Goal: Task Accomplishment & Management: Complete application form

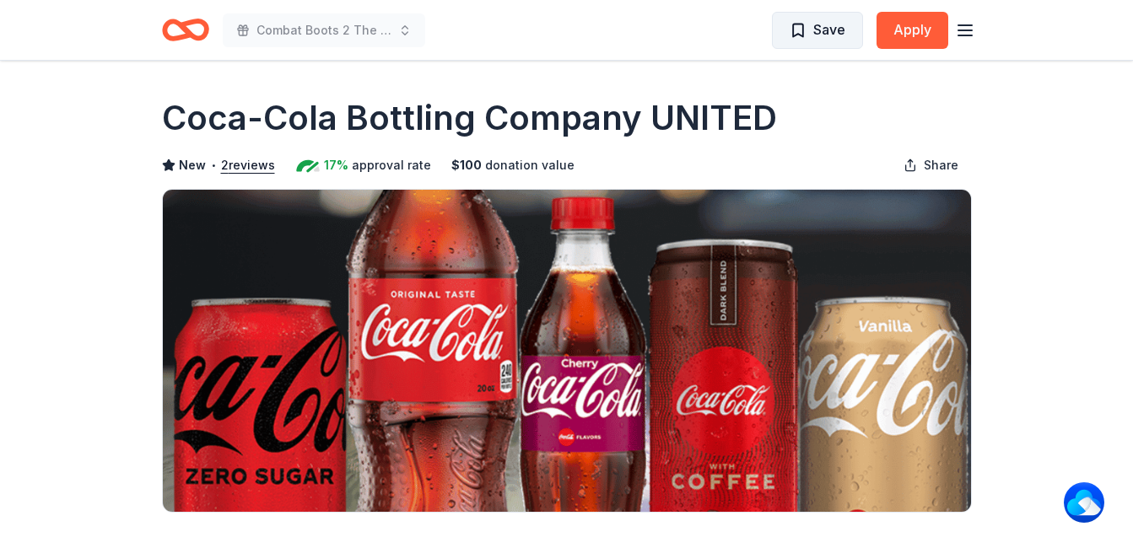
click at [837, 27] on span "Save" at bounding box center [829, 30] width 32 height 22
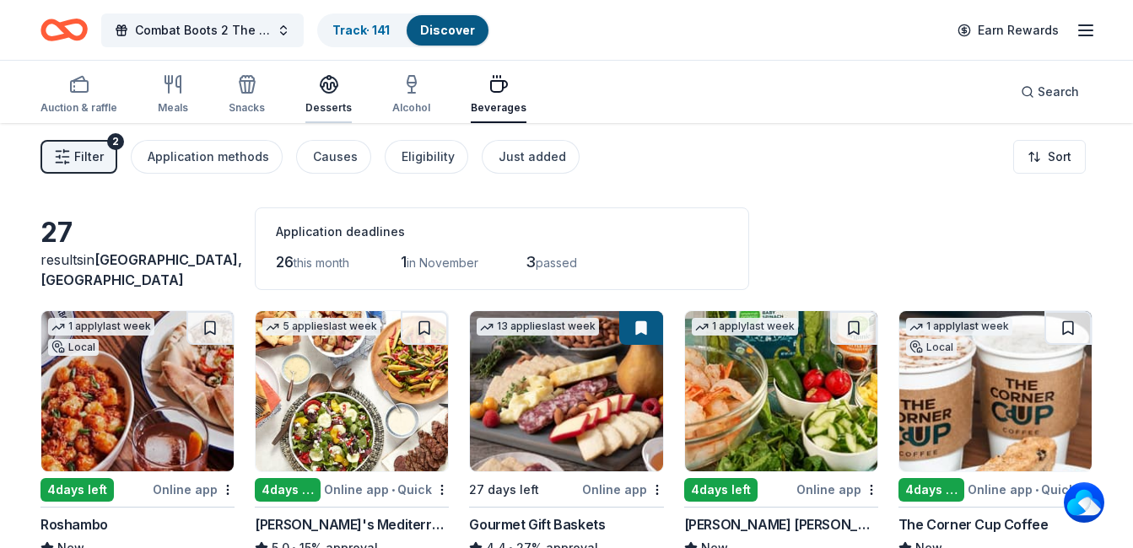
click at [313, 100] on div "Desserts" at bounding box center [328, 94] width 46 height 40
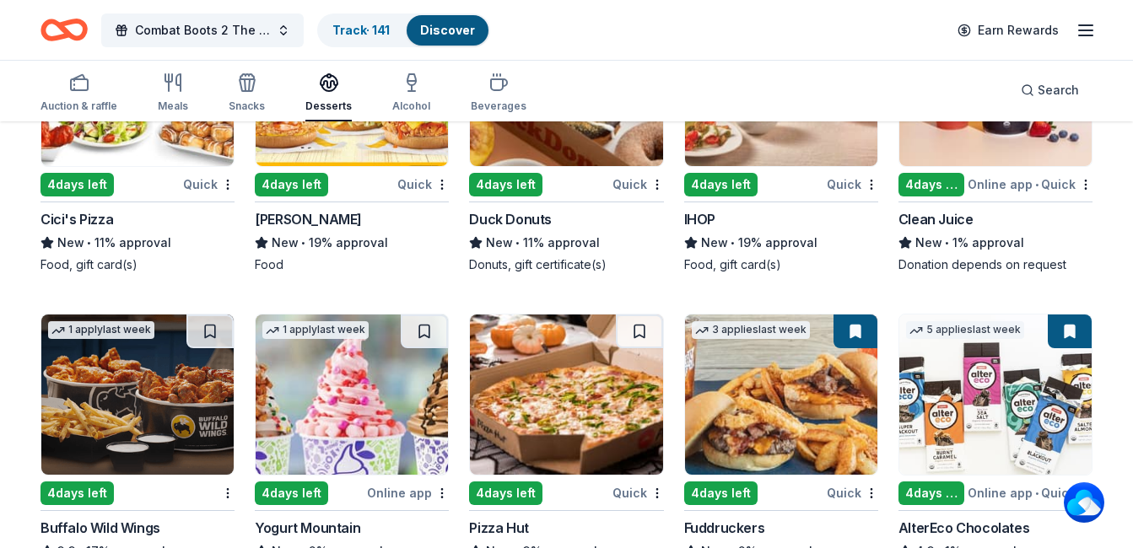
scroll to position [1687, 0]
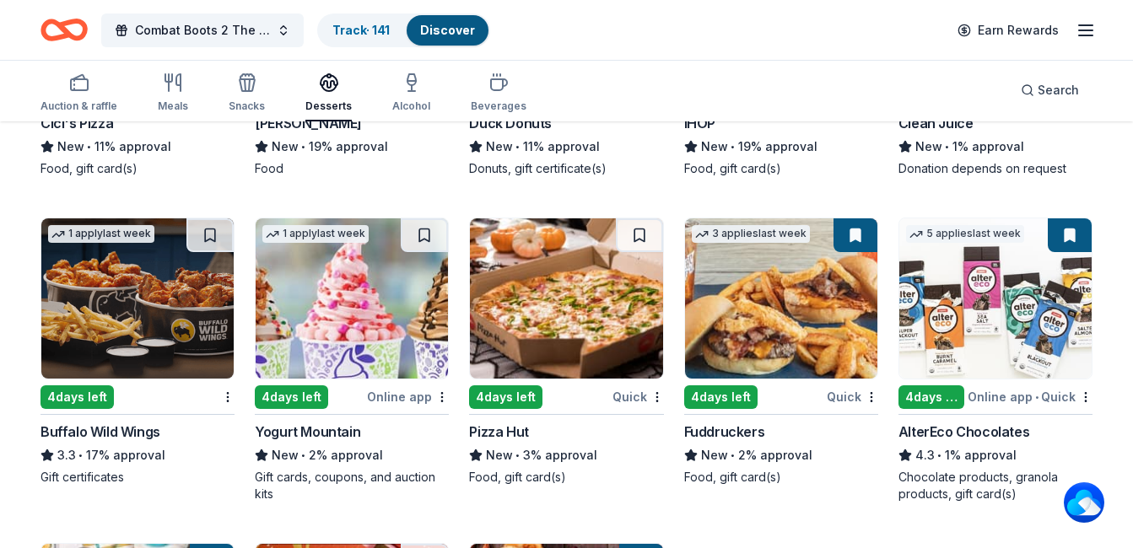
click at [756, 328] on img at bounding box center [781, 298] width 192 height 160
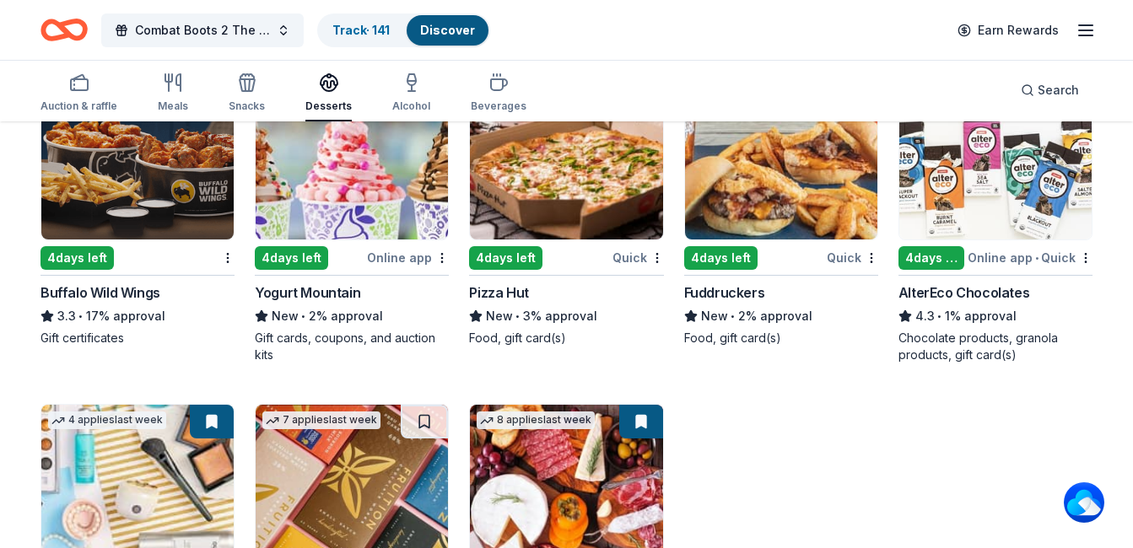
scroll to position [2000, 0]
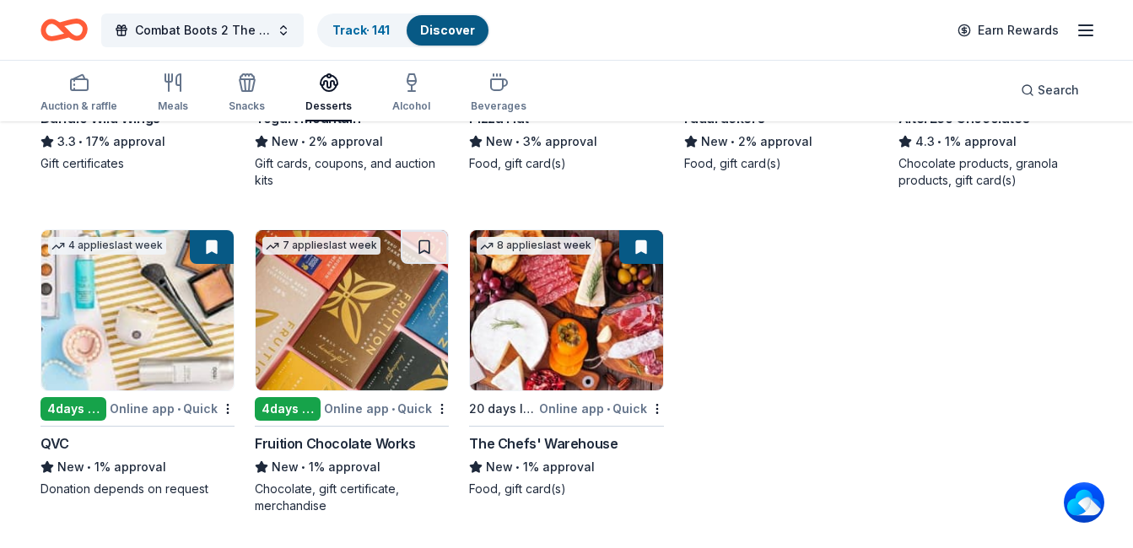
click at [98, 286] on img at bounding box center [137, 310] width 192 height 160
click at [335, 316] on img at bounding box center [352, 310] width 192 height 160
click at [254, 84] on icon "button" at bounding box center [247, 83] width 20 height 20
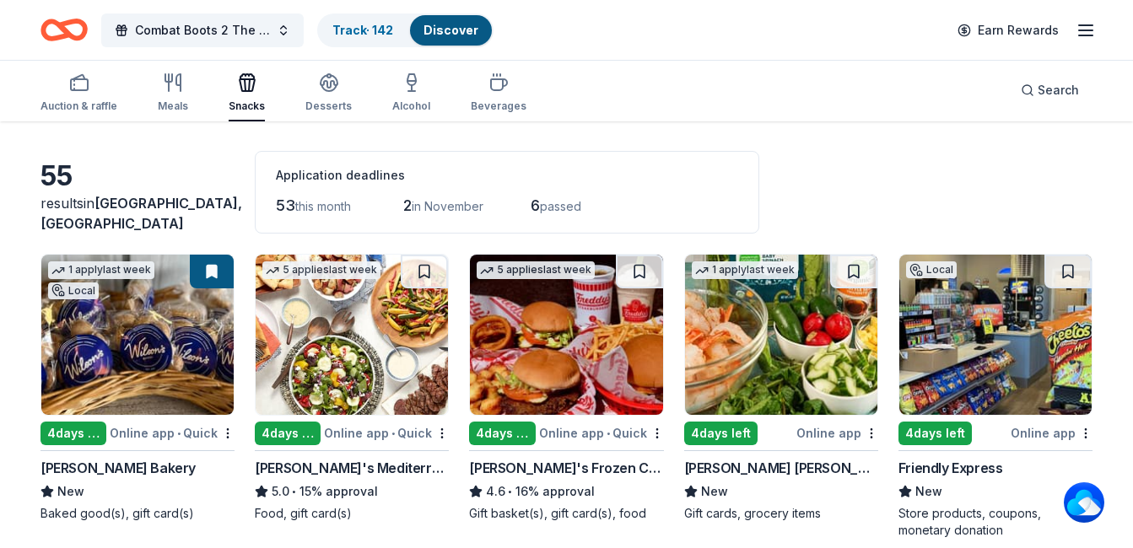
scroll to position [84, 0]
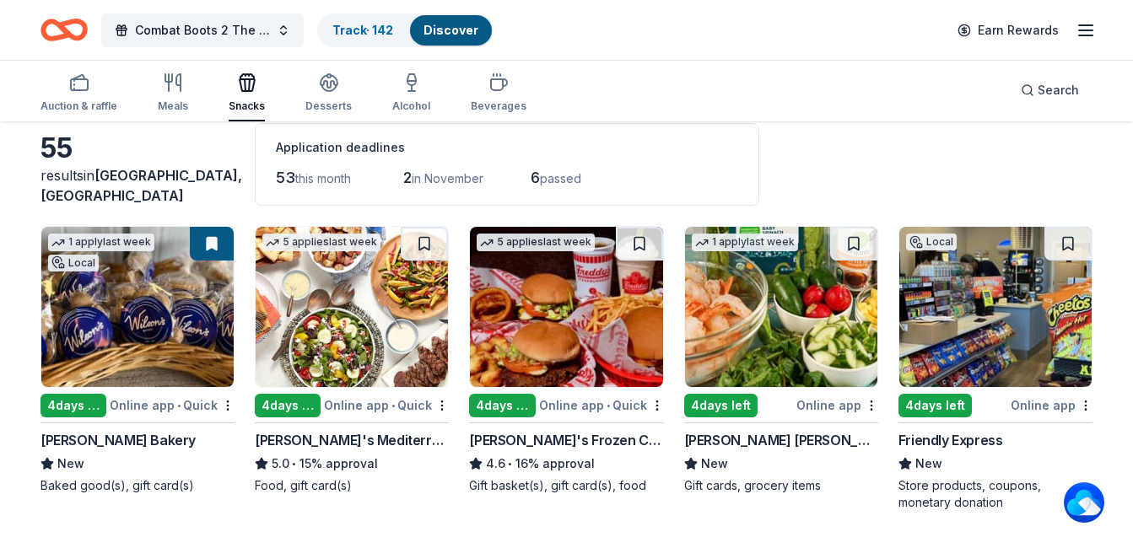
click at [138, 317] on img at bounding box center [137, 307] width 192 height 160
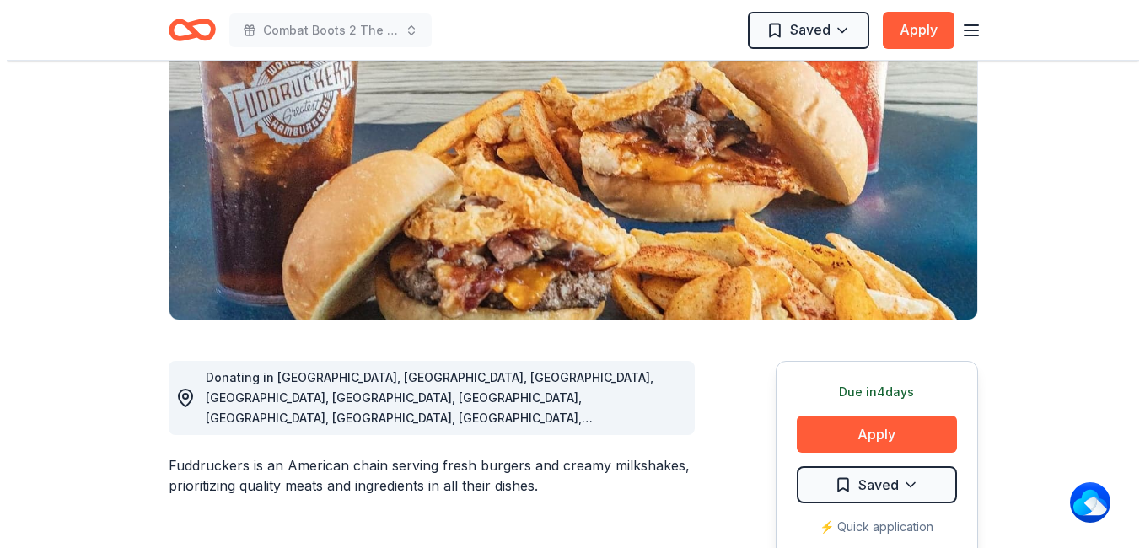
scroll to position [253, 0]
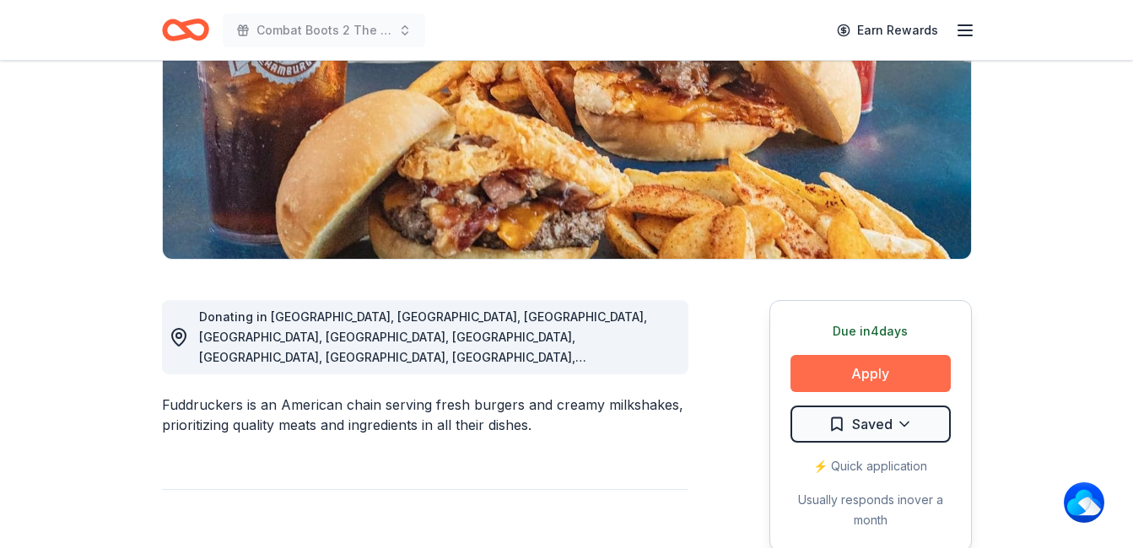
click at [894, 362] on button "Apply" at bounding box center [870, 373] width 160 height 37
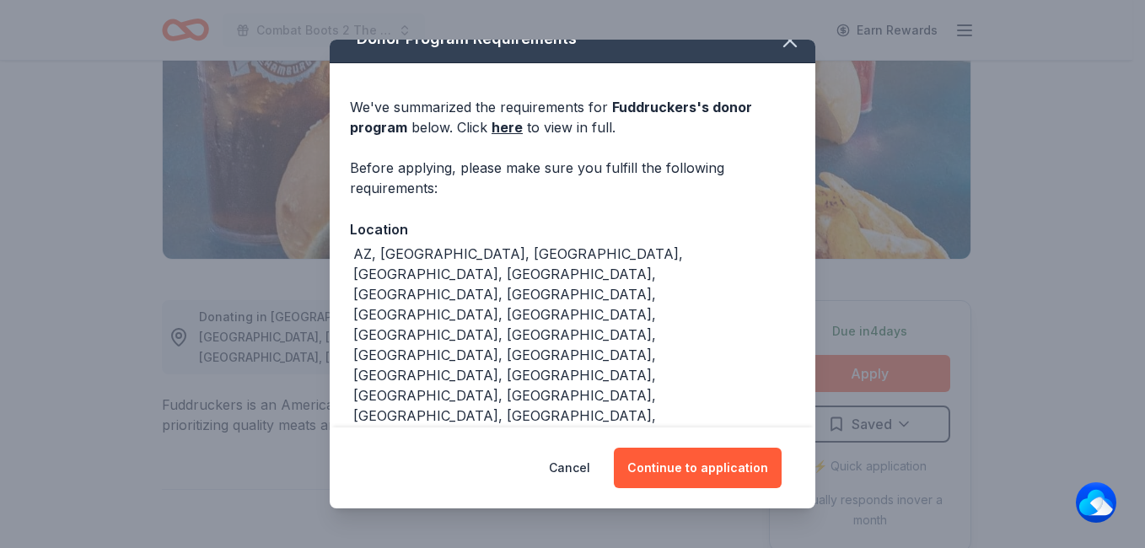
scroll to position [37, 0]
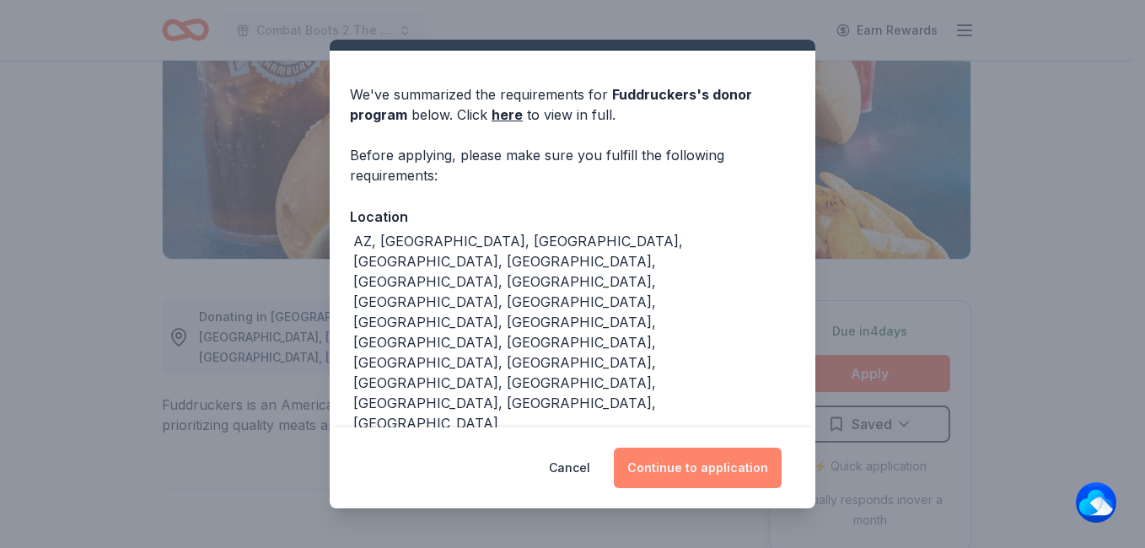
click at [708, 476] on button "Continue to application" at bounding box center [698, 468] width 168 height 40
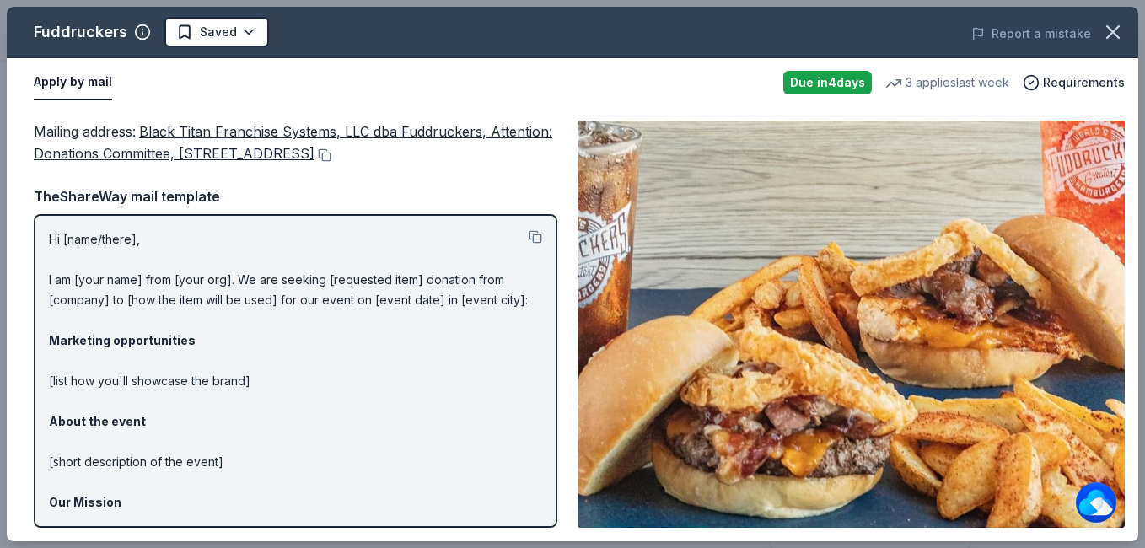
click at [89, 79] on button "Apply by mail" at bounding box center [73, 82] width 78 height 35
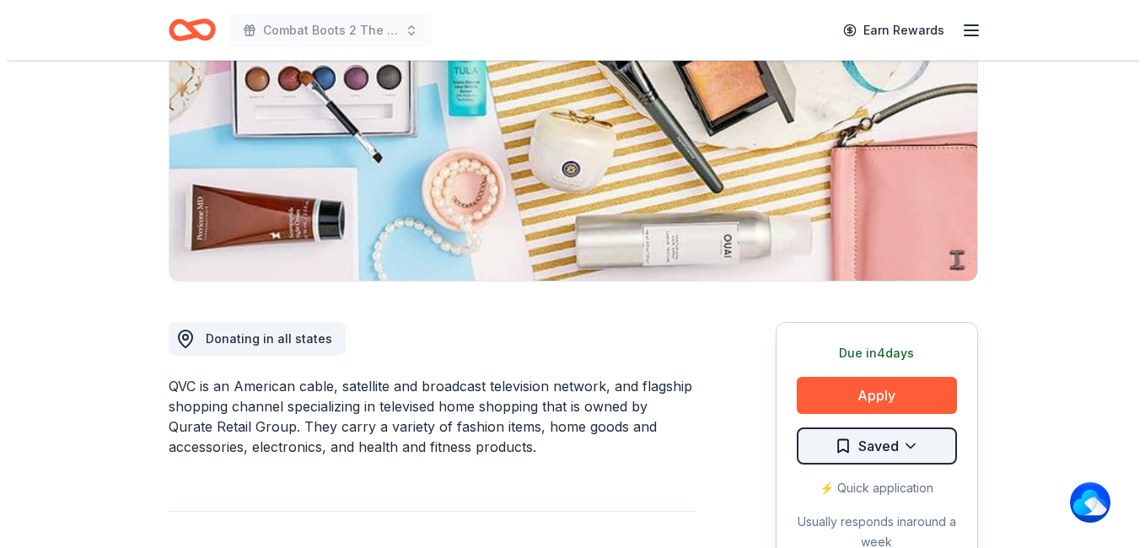
scroll to position [337, 0]
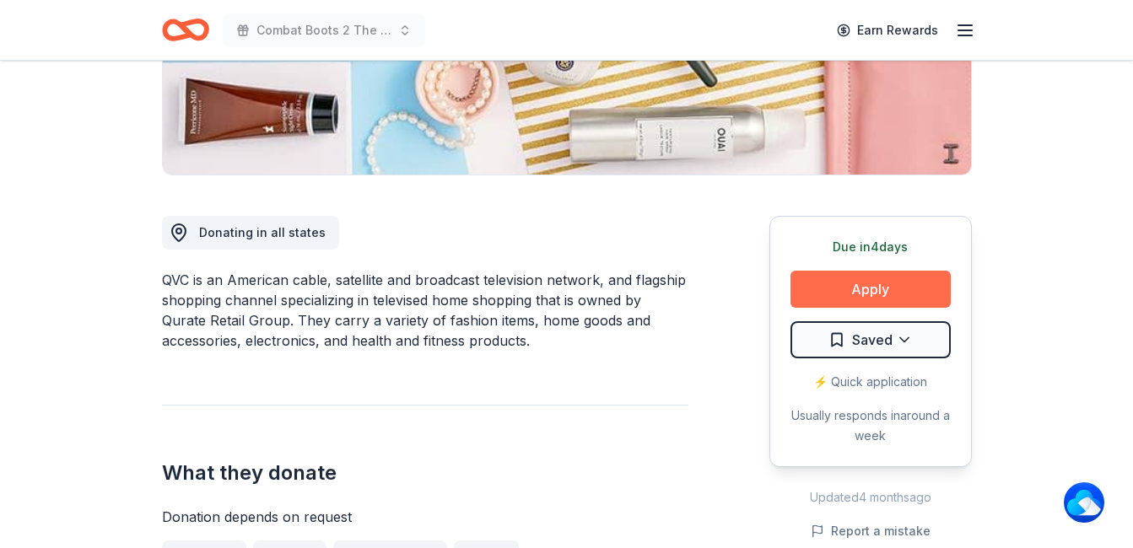
click at [846, 287] on button "Apply" at bounding box center [870, 289] width 160 height 37
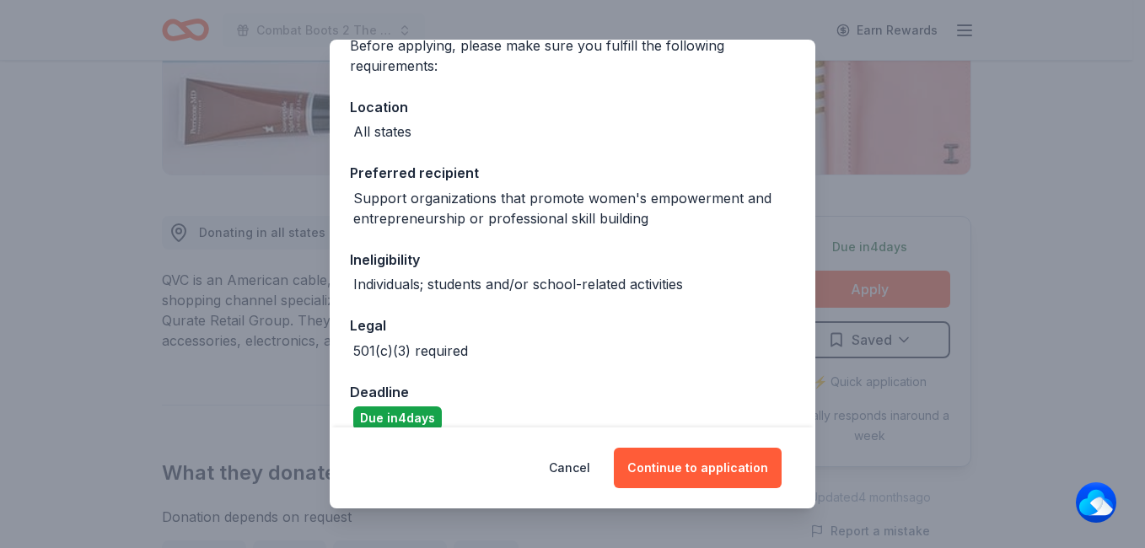
scroll to position [170, 0]
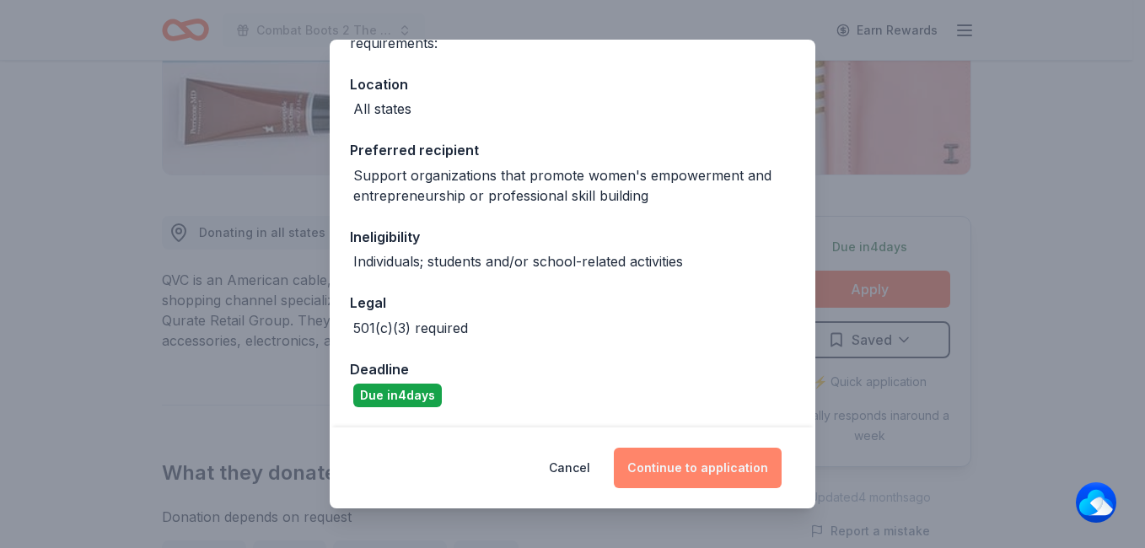
click at [692, 466] on button "Continue to application" at bounding box center [698, 468] width 168 height 40
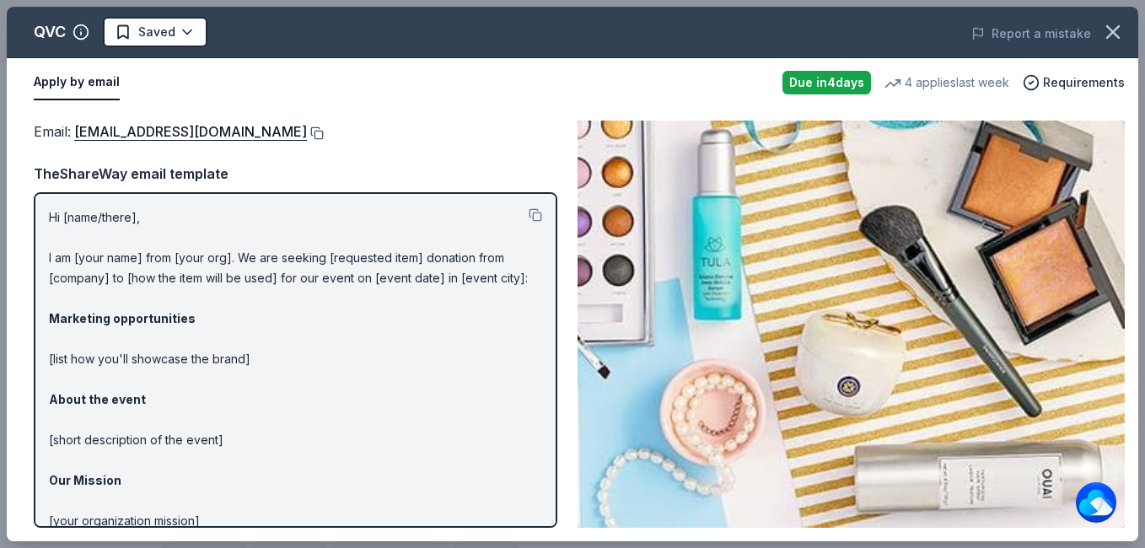
click at [307, 132] on button at bounding box center [315, 133] width 17 height 13
drag, startPoint x: 49, startPoint y: 216, endPoint x: 166, endPoint y: 340, distance: 170.6
click at [166, 340] on p "Hi [name/there], I am [your name] from [your org]. We are seeking [requested it…" at bounding box center [295, 419] width 493 height 425
click at [529, 213] on button at bounding box center [535, 214] width 13 height 13
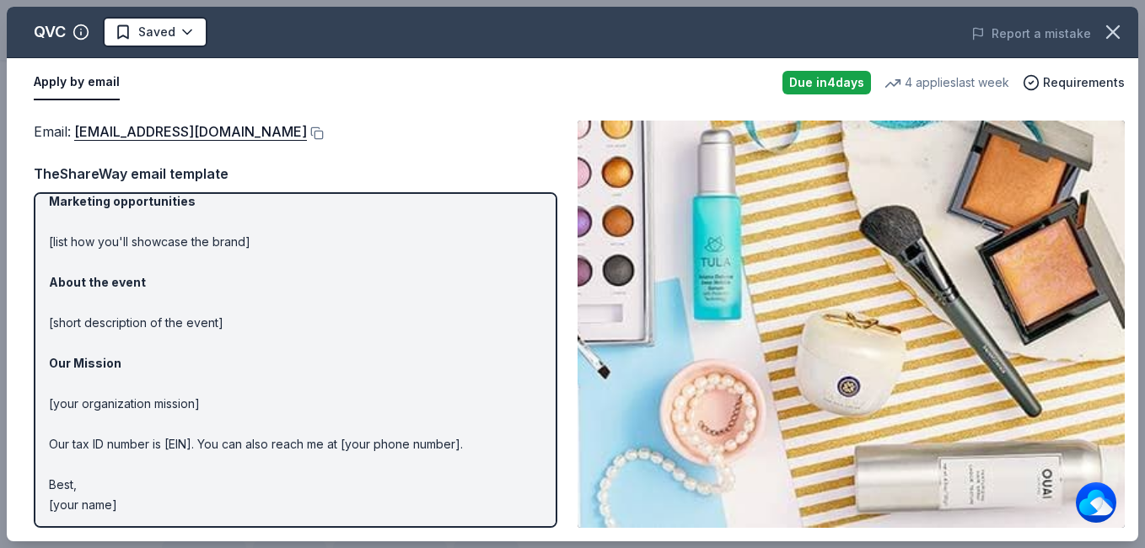
scroll to position [120, 0]
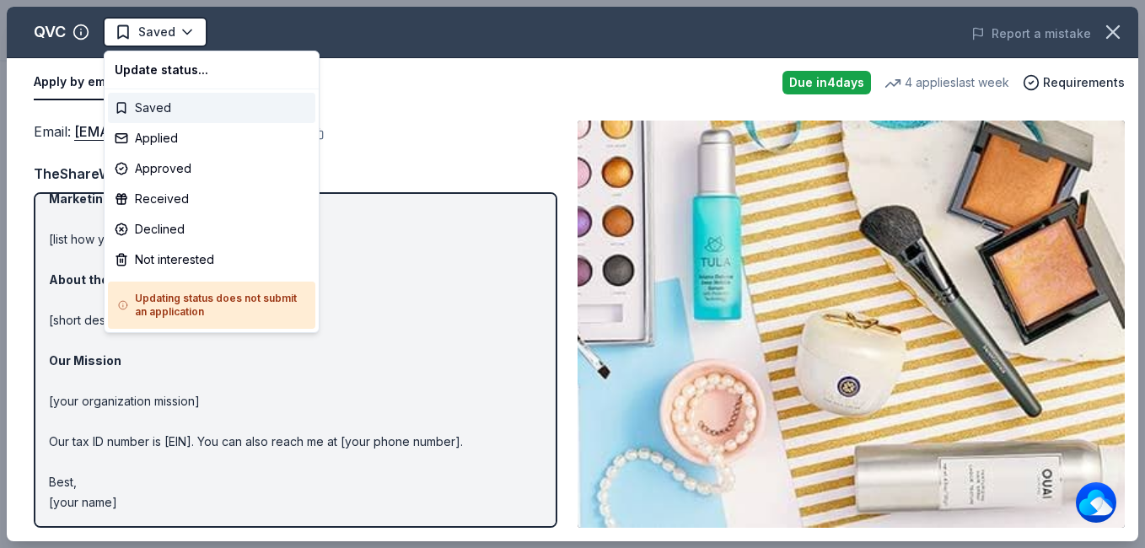
click at [133, 105] on div "Saved" at bounding box center [211, 108] width 207 height 30
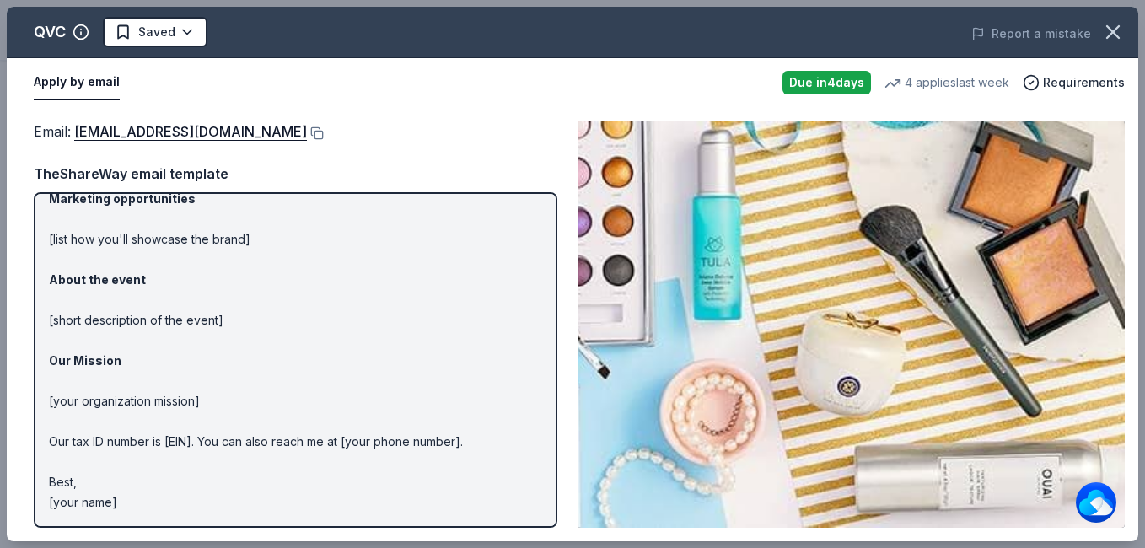
click at [472, 103] on div "Apply by email Due in 4 days 4 applies last week Requirements" at bounding box center [573, 82] width 1132 height 49
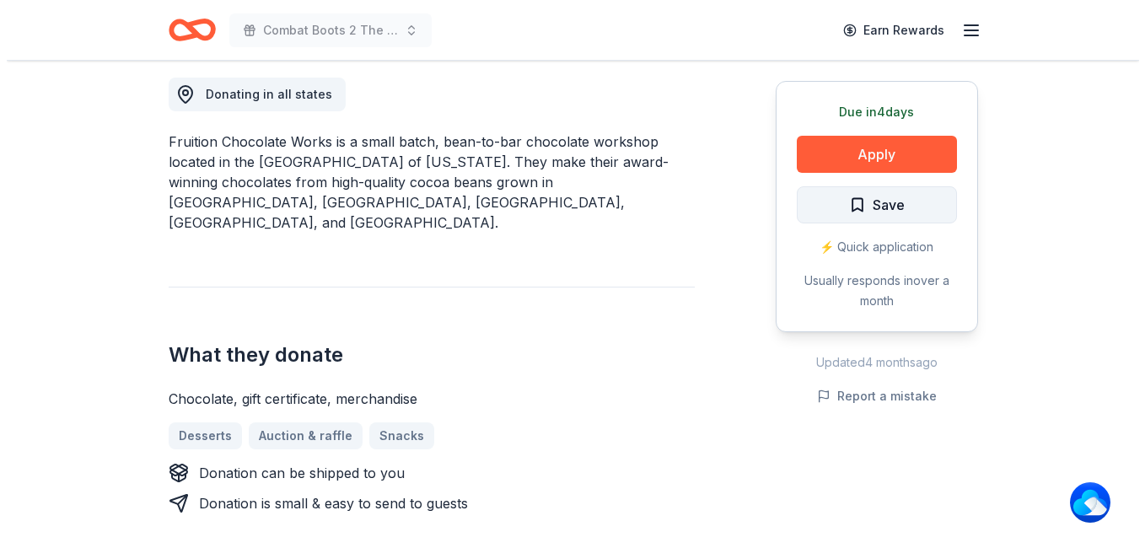
scroll to position [506, 0]
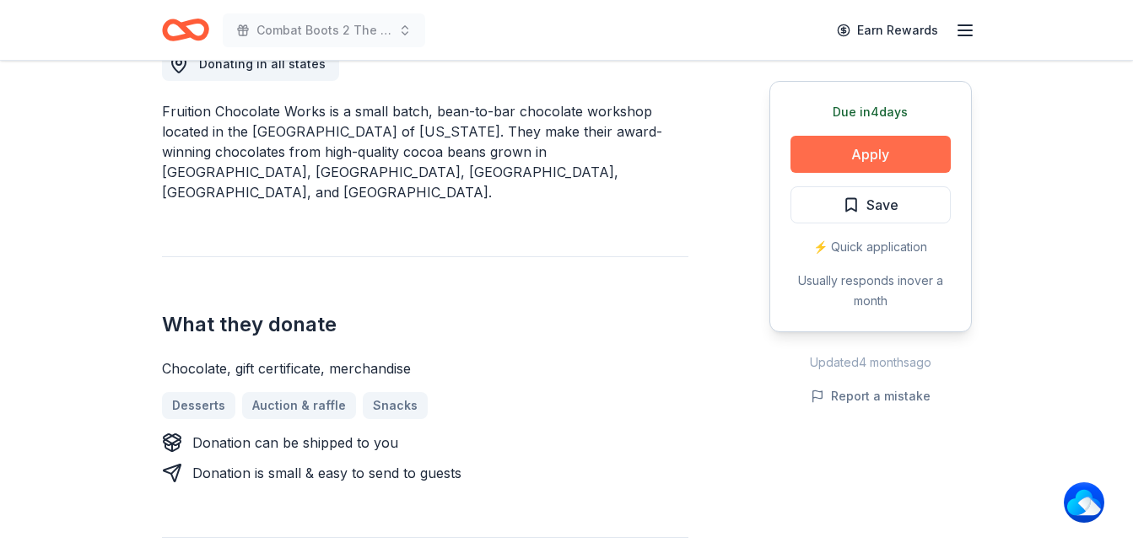
click at [869, 157] on button "Apply" at bounding box center [870, 154] width 160 height 37
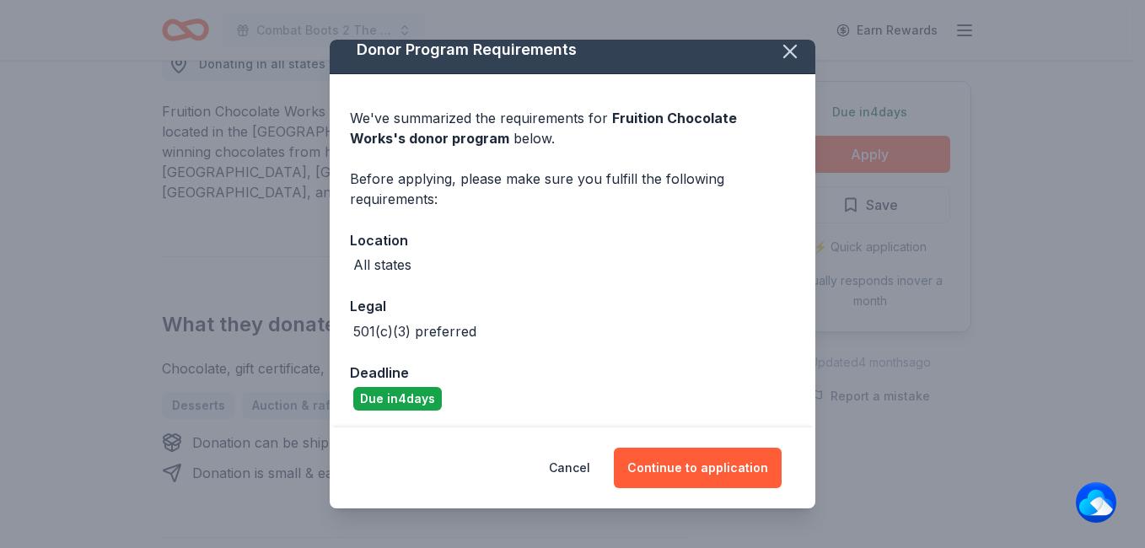
scroll to position [17, 0]
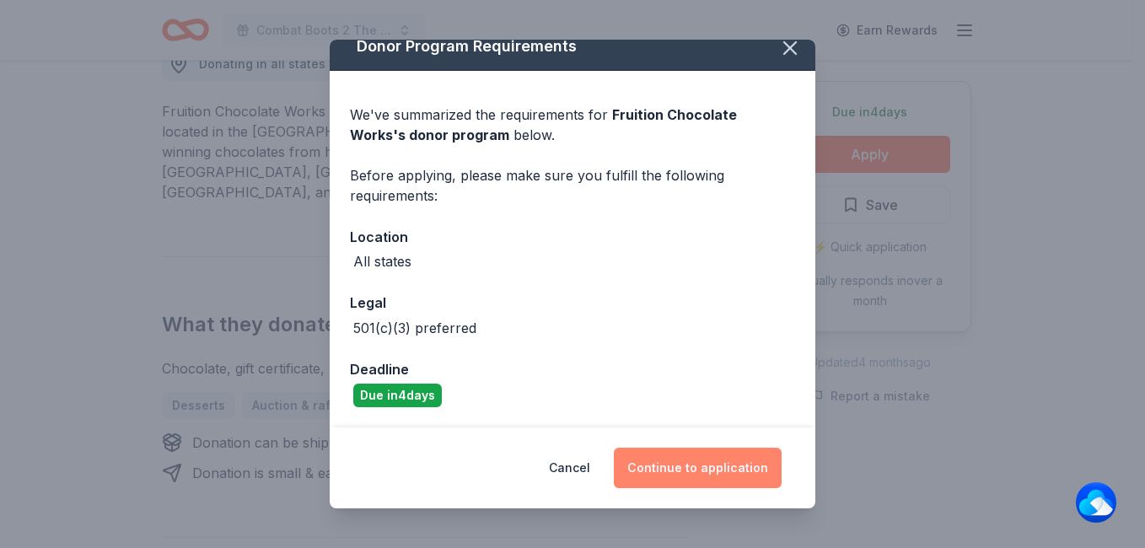
click at [682, 471] on button "Continue to application" at bounding box center [698, 468] width 168 height 40
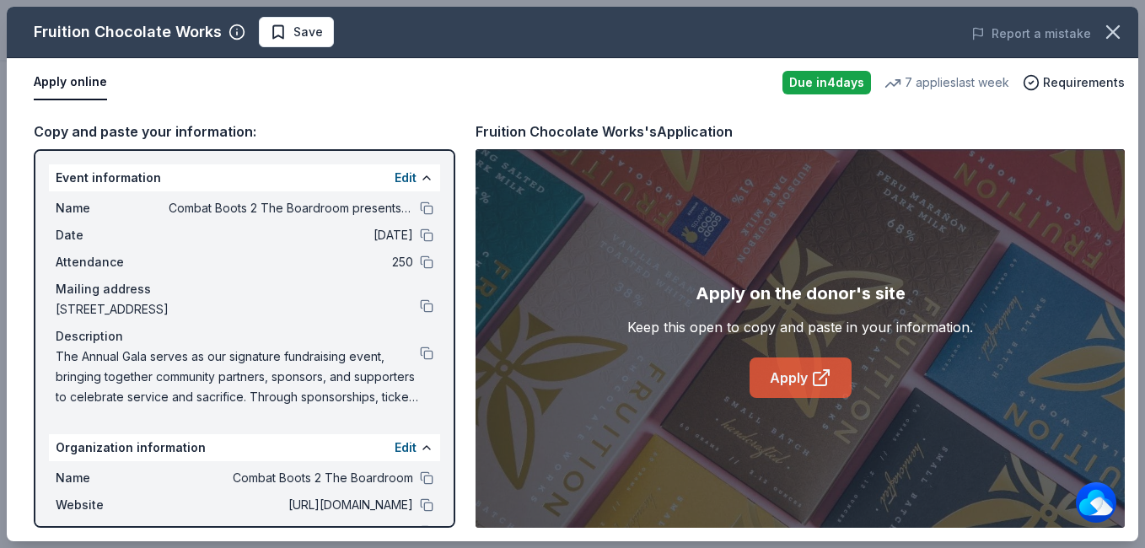
click at [780, 380] on link "Apply" at bounding box center [801, 378] width 102 height 40
click at [293, 33] on span "Save" at bounding box center [308, 32] width 30 height 20
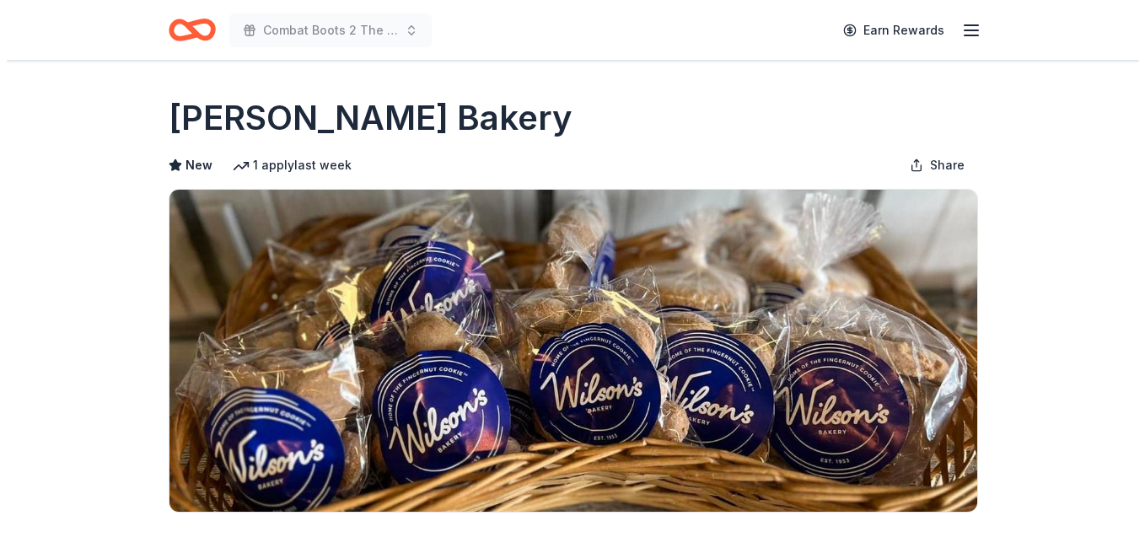
scroll to position [337, 0]
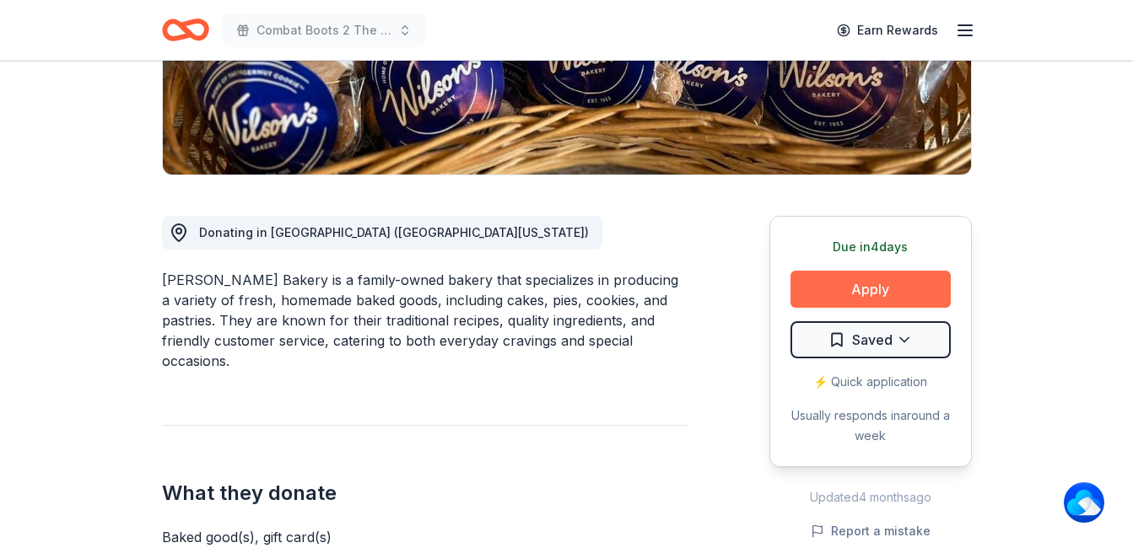
click at [899, 294] on button "Apply" at bounding box center [870, 289] width 160 height 37
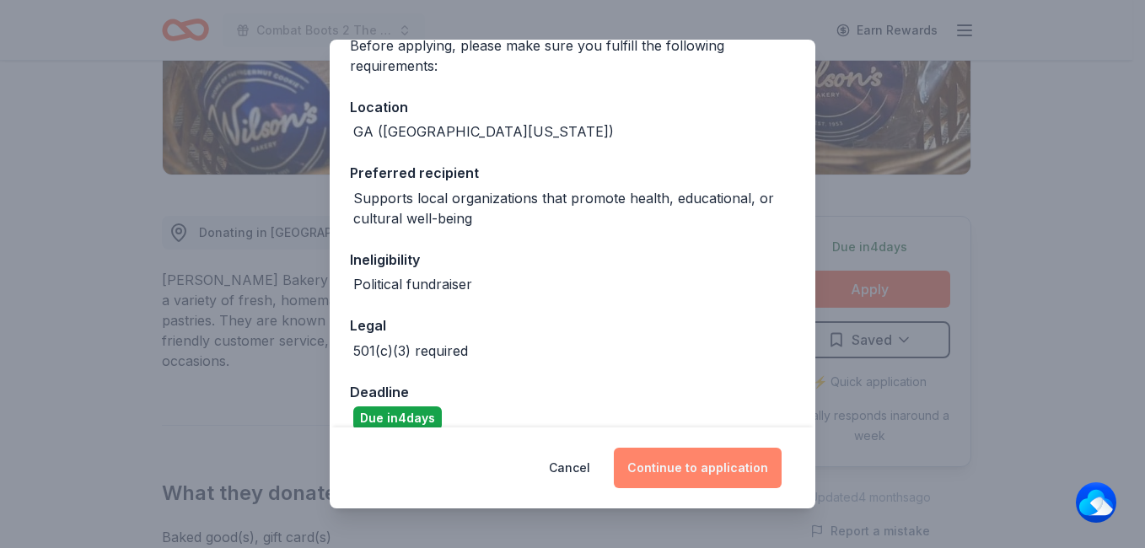
scroll to position [170, 0]
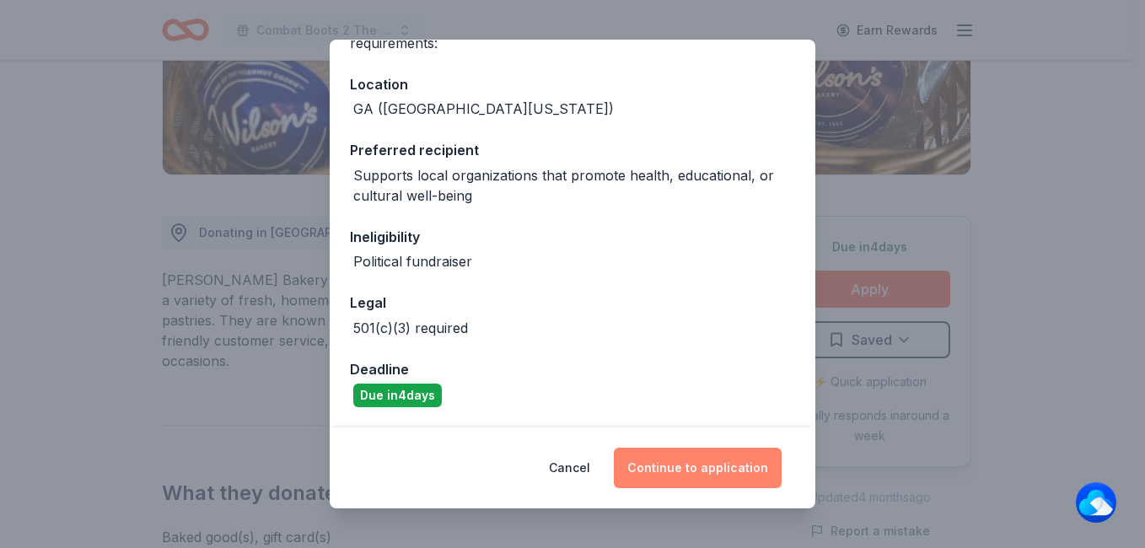
click at [698, 472] on button "Continue to application" at bounding box center [698, 468] width 168 height 40
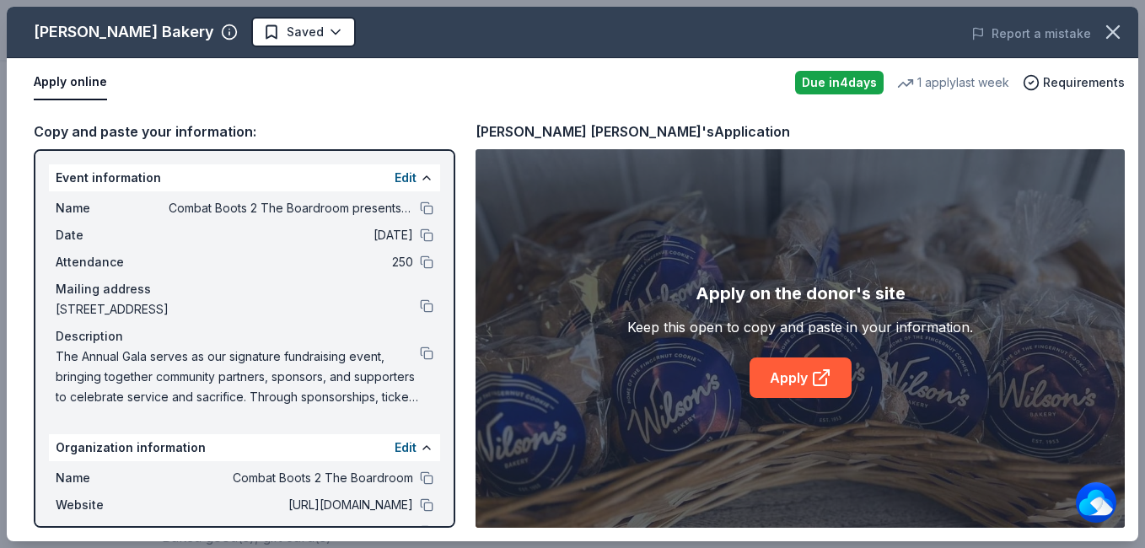
click at [78, 82] on button "Apply online" at bounding box center [70, 82] width 73 height 35
click at [773, 381] on link "Apply" at bounding box center [801, 378] width 102 height 40
